Goal: Information Seeking & Learning: Learn about a topic

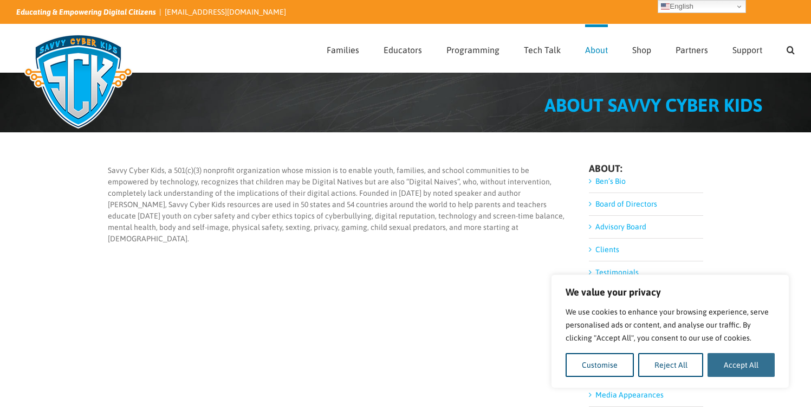
click at [747, 368] on button "Accept All" at bounding box center [741, 365] width 67 height 24
checkbox input "true"
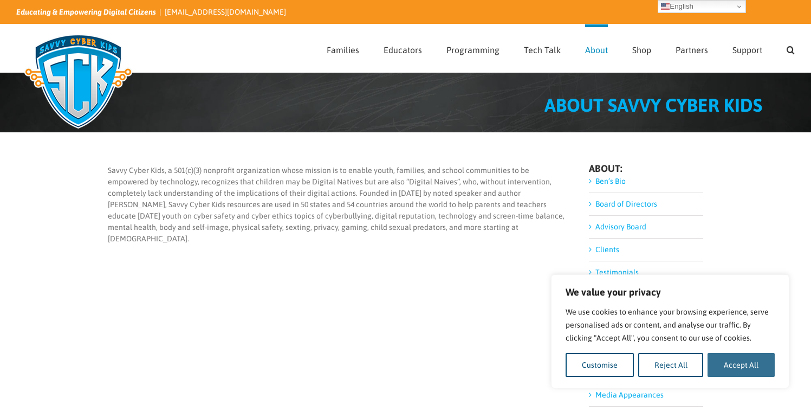
checkbox input "true"
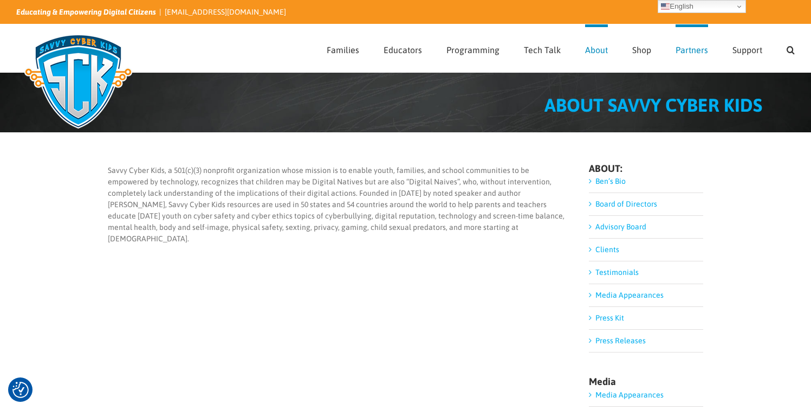
click at [700, 52] on span "Partners" at bounding box center [692, 50] width 33 height 9
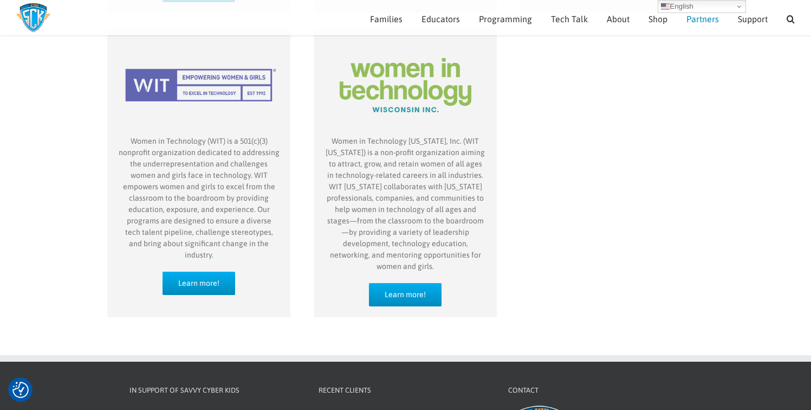
scroll to position [870, 0]
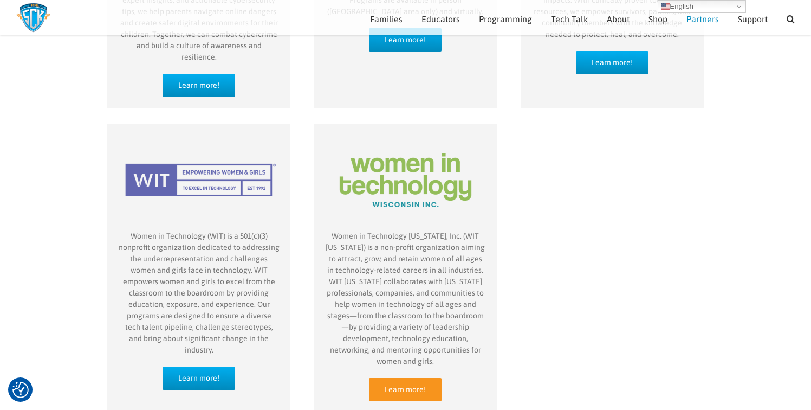
click at [399, 385] on span "Learn more!" at bounding box center [405, 389] width 41 height 9
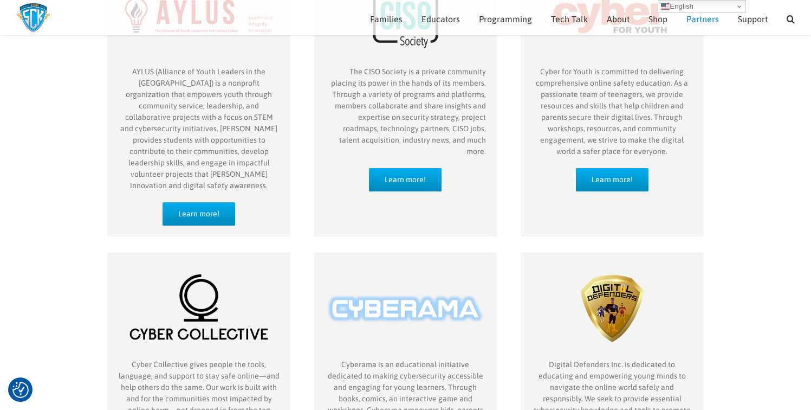
scroll to position [0, 0]
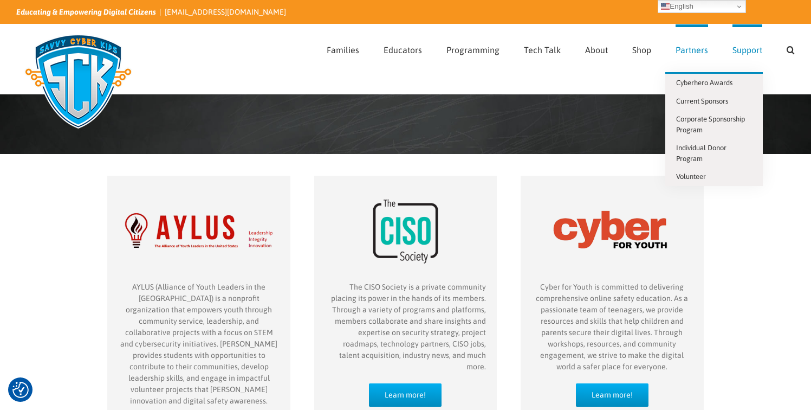
click at [757, 48] on span "Support" at bounding box center [748, 50] width 30 height 9
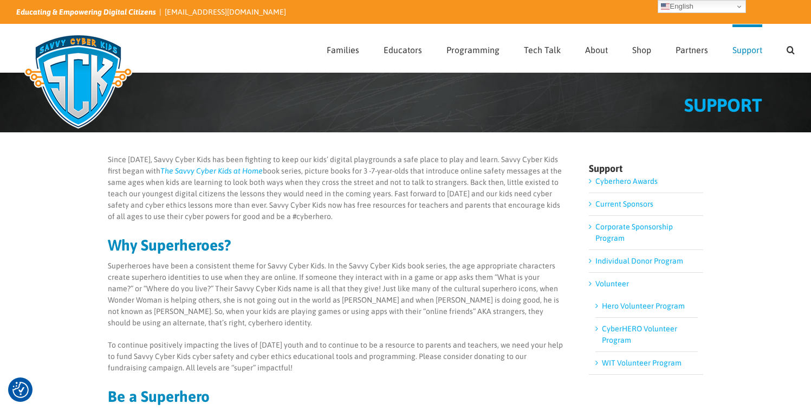
click at [637, 365] on link "WIT Volunteer Program" at bounding box center [642, 362] width 80 height 9
